Goal: Transaction & Acquisition: Purchase product/service

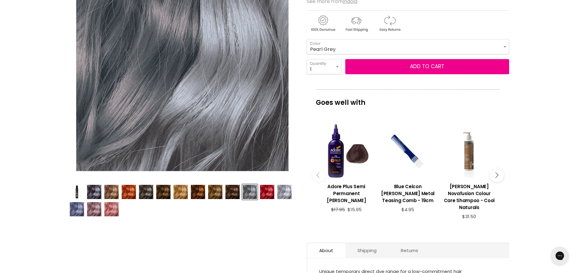
click at [285, 195] on img "Product thumbnails" at bounding box center [284, 192] width 14 height 14
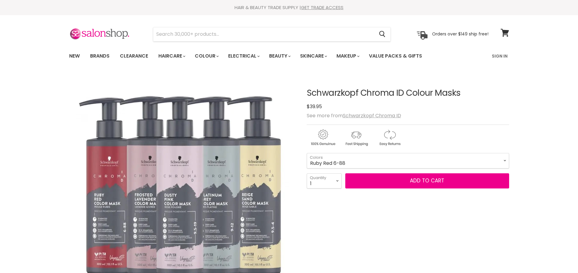
select select "Ruby Red 6-88"
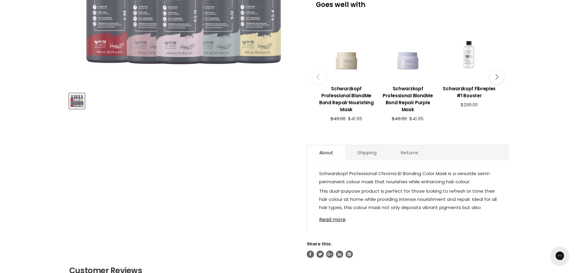
scroll to position [61, 0]
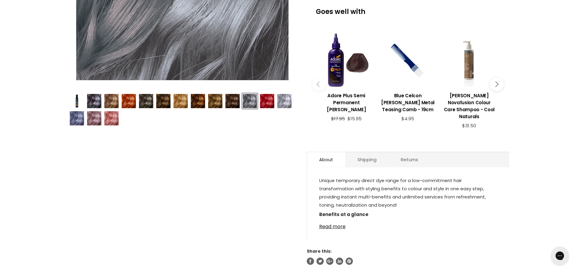
scroll to position [303, 0]
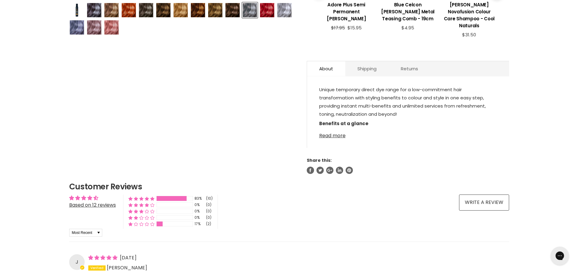
click at [331, 129] on link "Read more" at bounding box center [408, 133] width 178 height 9
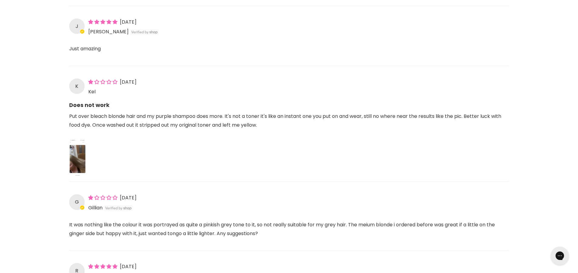
scroll to position [788, 0]
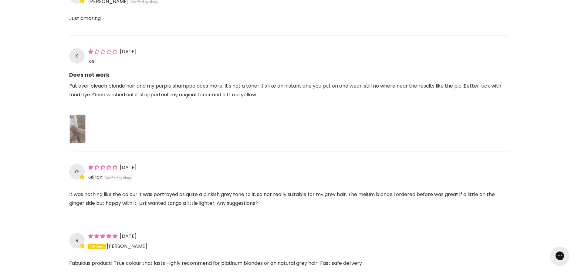
click at [74, 119] on img "Link to user picture 1" at bounding box center [77, 127] width 17 height 36
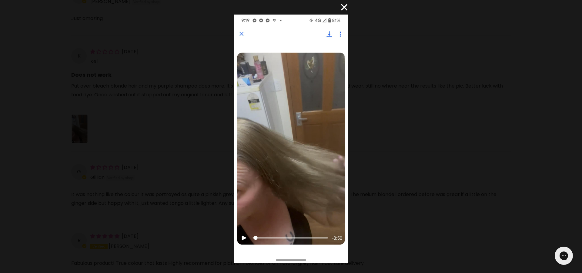
click at [344, 8] on button "×" at bounding box center [341, 7] width 15 height 15
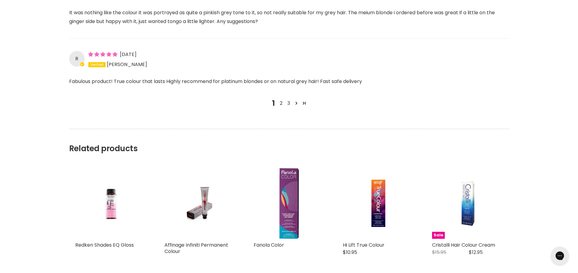
scroll to position [1001, 0]
